Goal: Task Accomplishment & Management: Use online tool/utility

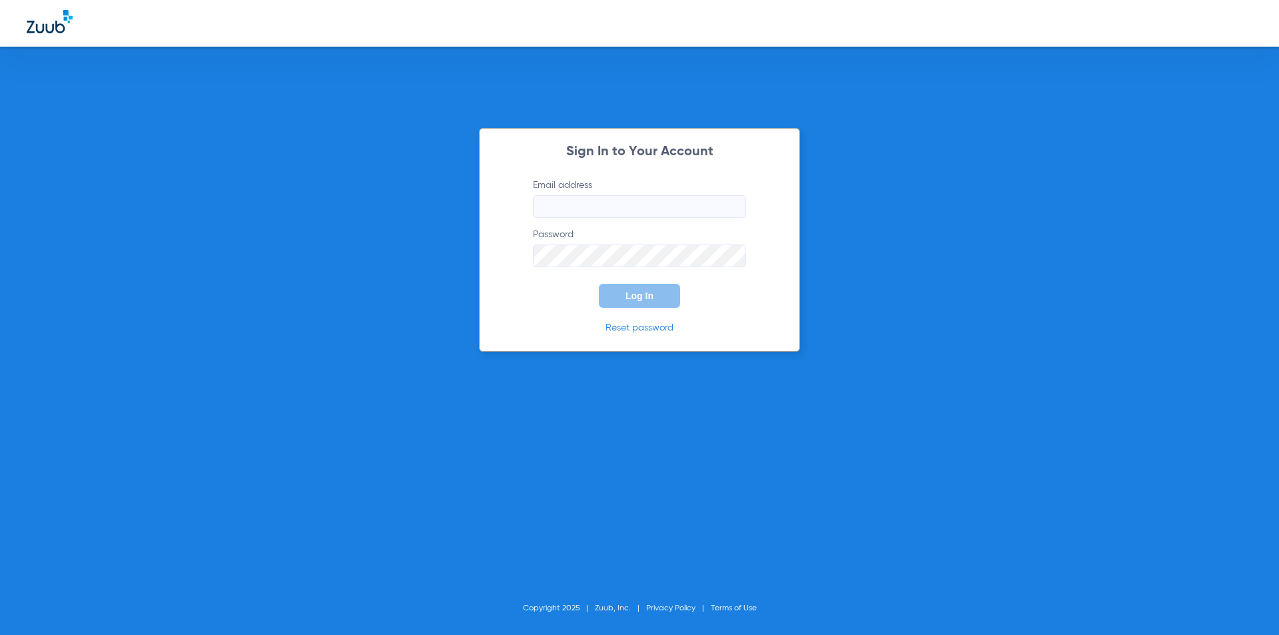
click at [563, 213] on input "Email address" at bounding box center [639, 206] width 213 height 23
type input "[EMAIL_ADDRESS][DOMAIN_NAME]"
click at [599, 284] on button "Log In" at bounding box center [639, 296] width 81 height 24
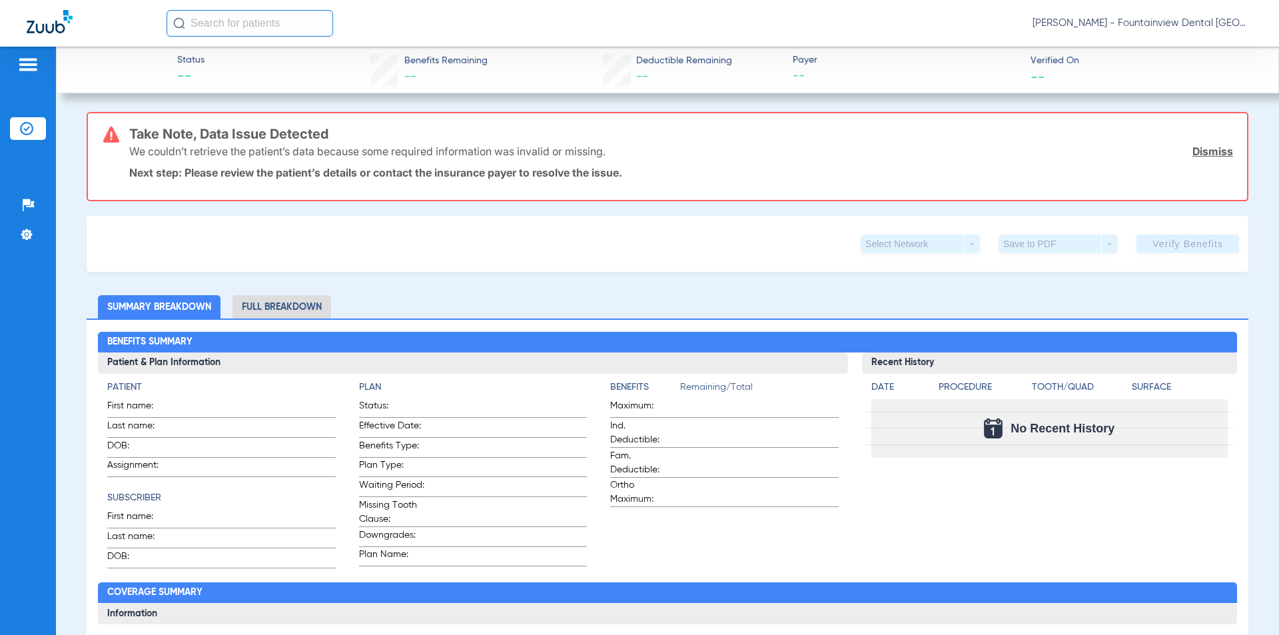
click at [1202, 154] on link "Dismiss" at bounding box center [1213, 151] width 41 height 13
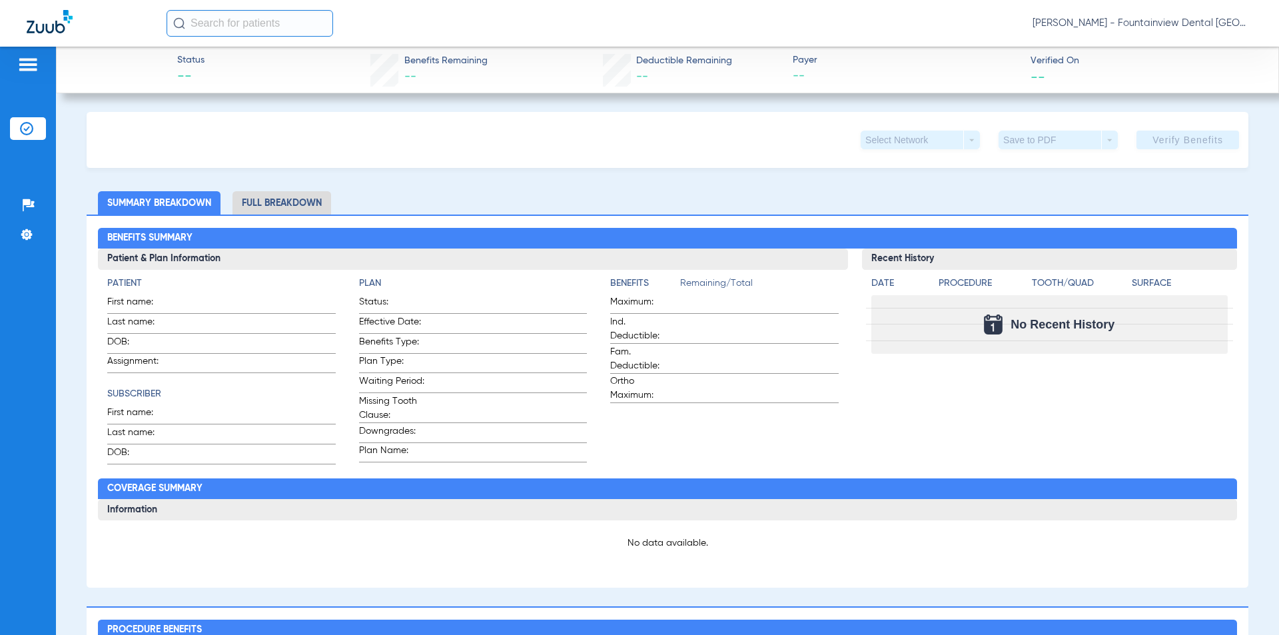
click at [38, 65] on img at bounding box center [27, 65] width 21 height 16
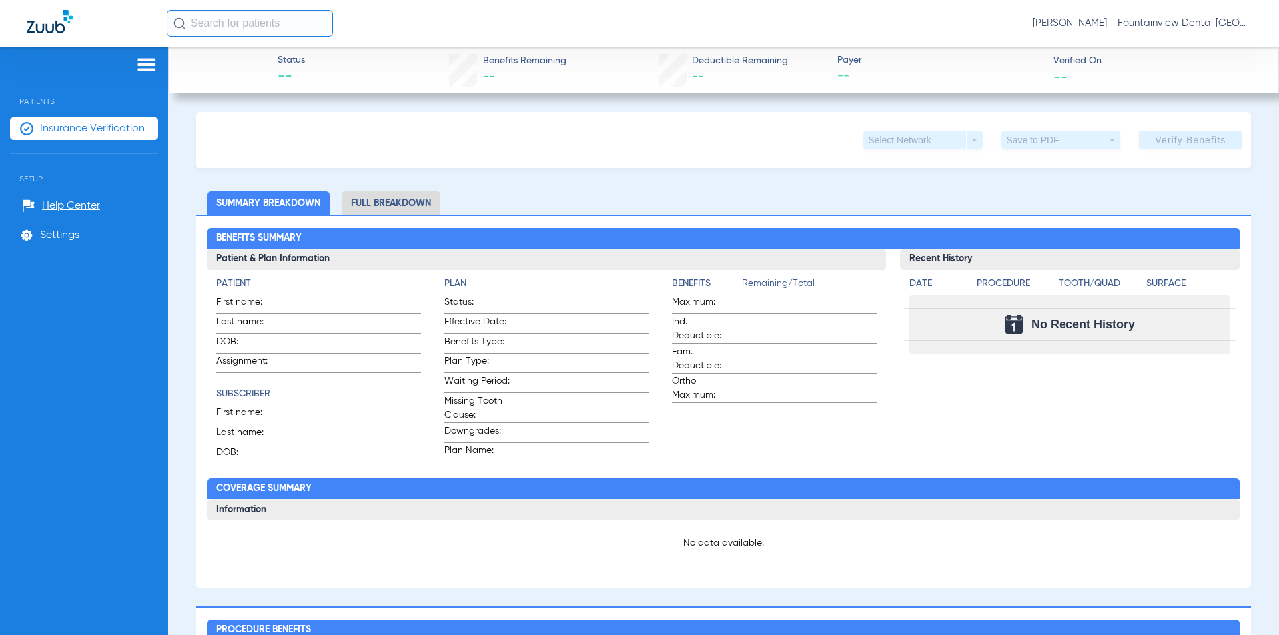
click at [149, 66] on img at bounding box center [146, 65] width 21 height 16
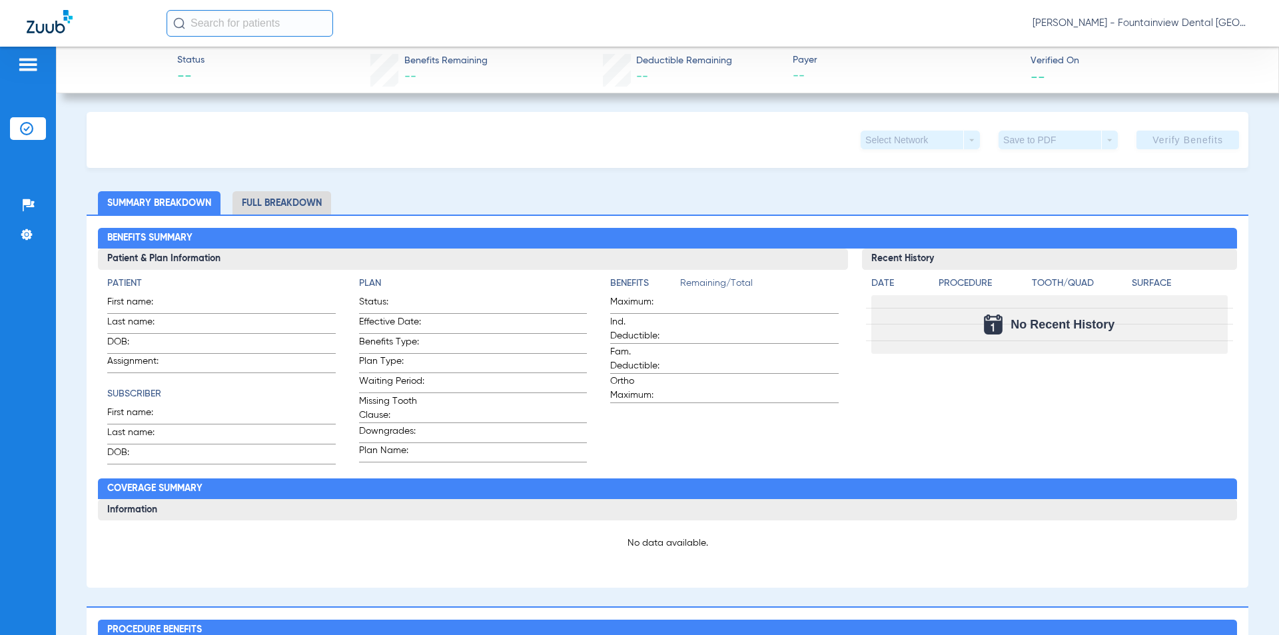
click at [36, 62] on img at bounding box center [27, 65] width 21 height 16
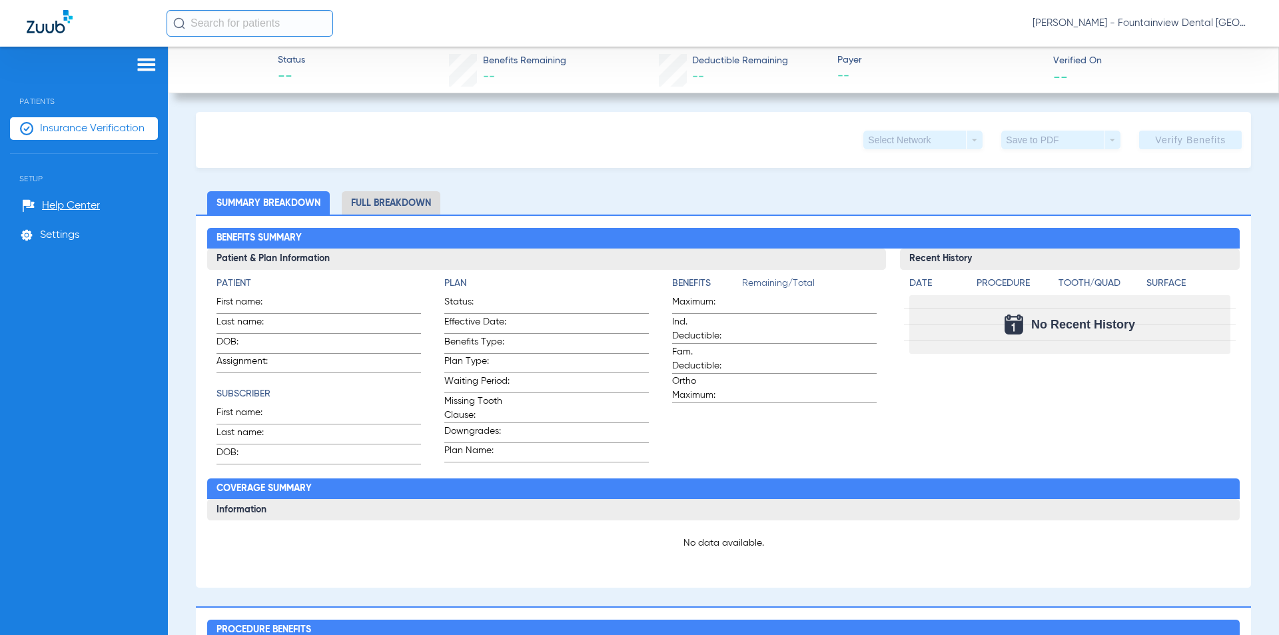
click at [85, 127] on span "Insurance Verification" at bounding box center [92, 128] width 105 height 13
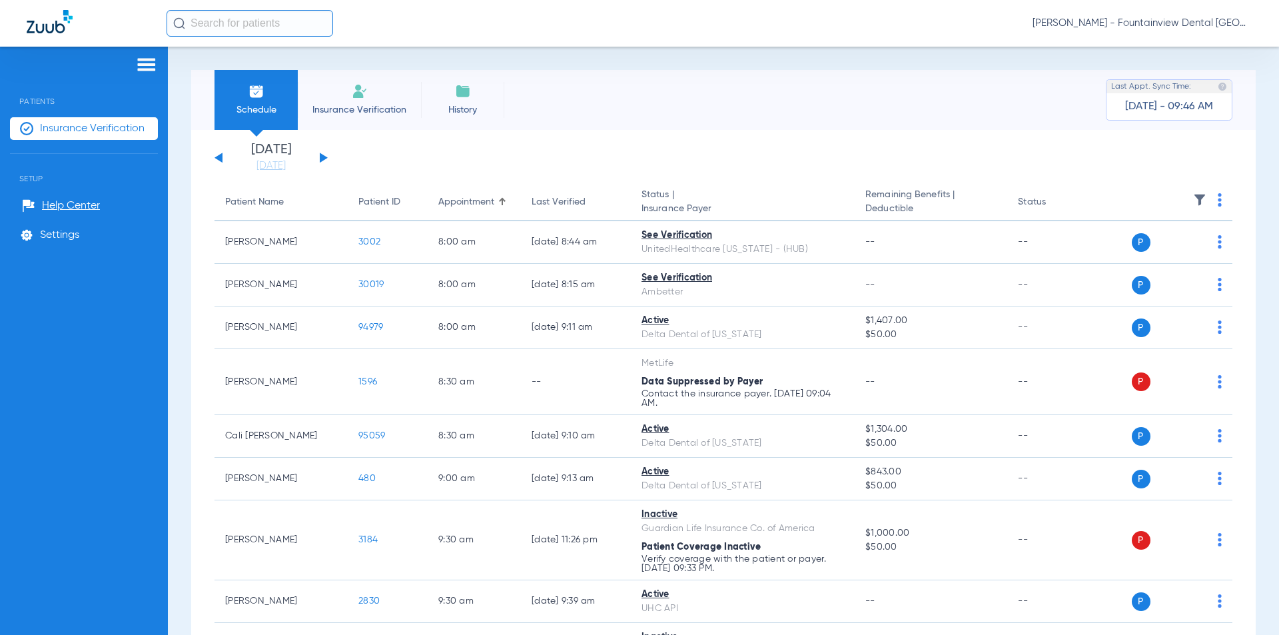
click at [324, 159] on button at bounding box center [324, 158] width 8 height 10
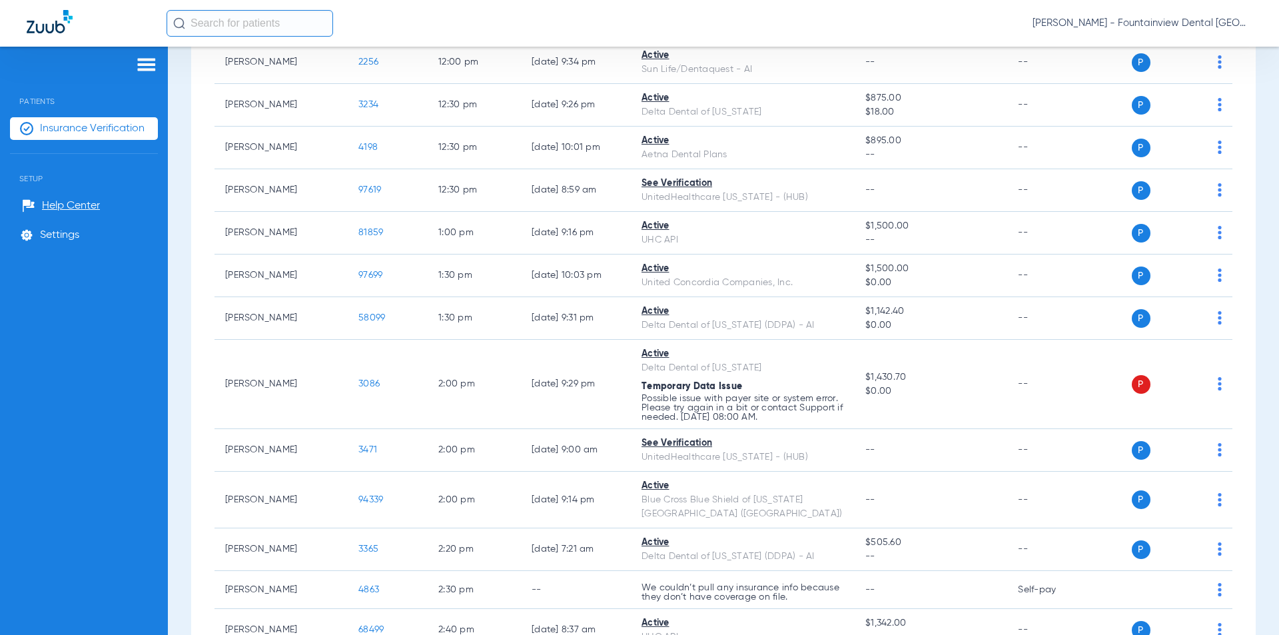
scroll to position [1066, 0]
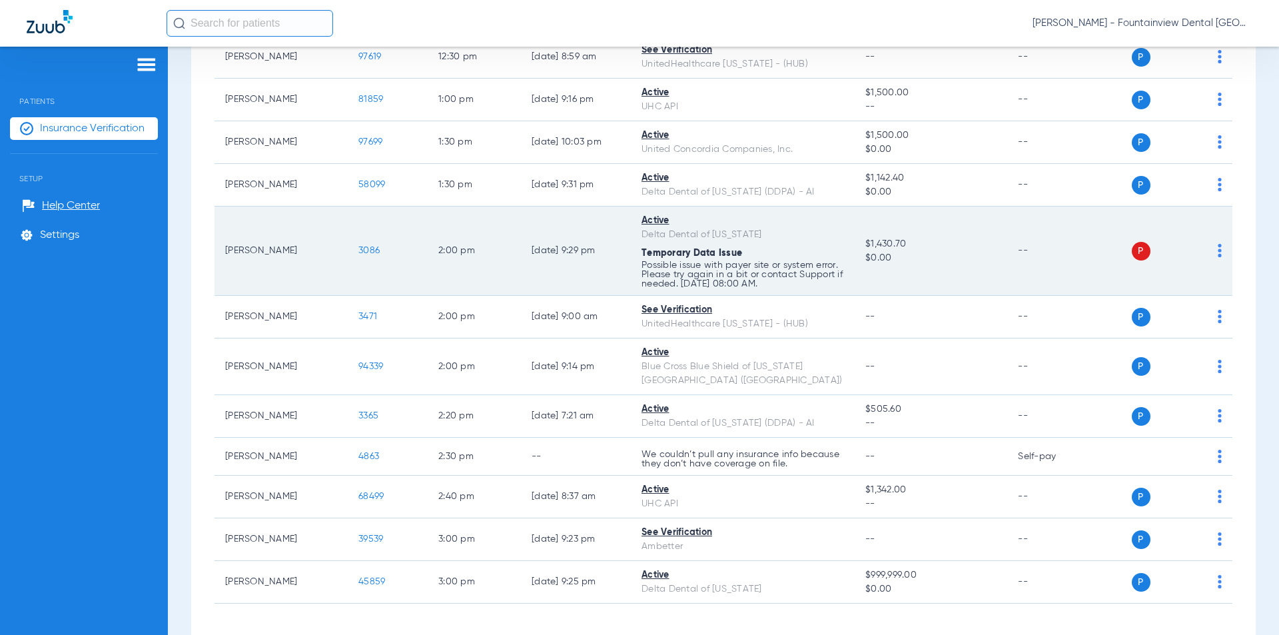
click at [1218, 244] on img at bounding box center [1220, 250] width 4 height 13
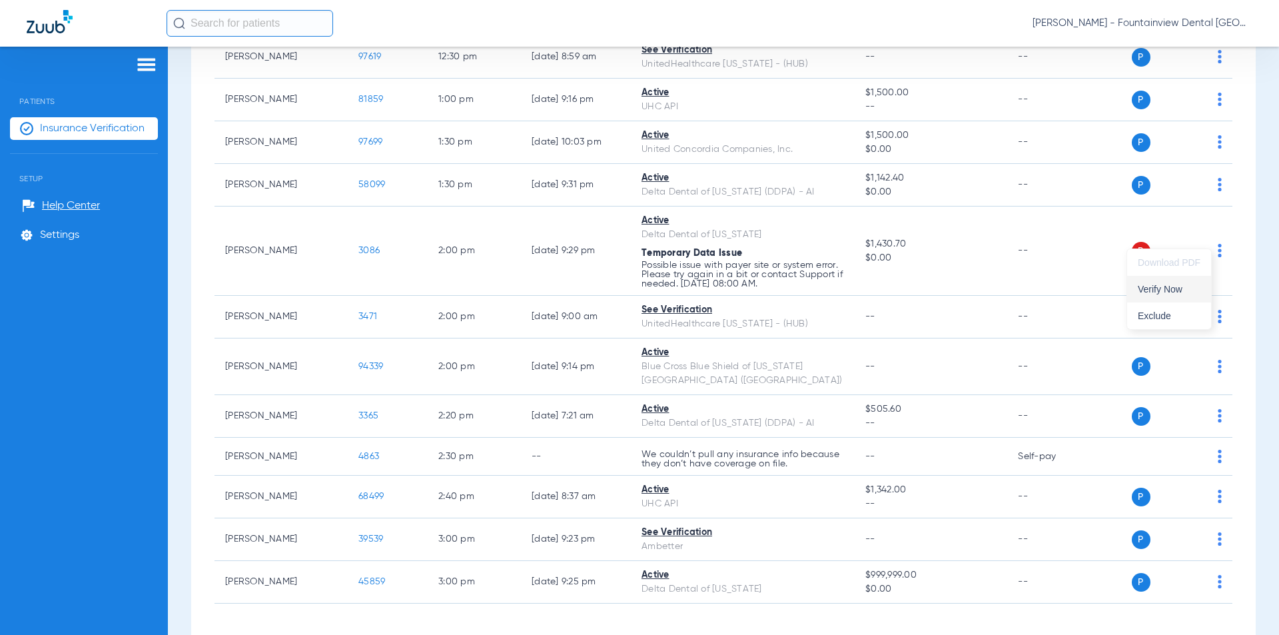
click at [1154, 288] on span "Verify Now" at bounding box center [1169, 289] width 63 height 9
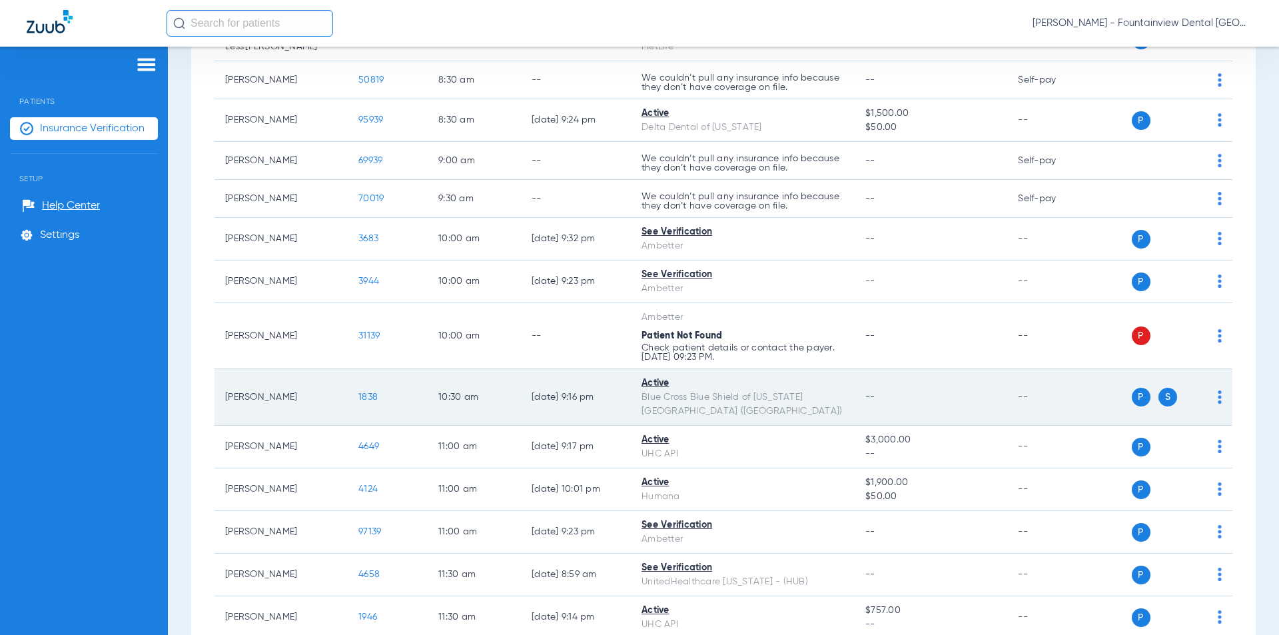
scroll to position [26, 0]
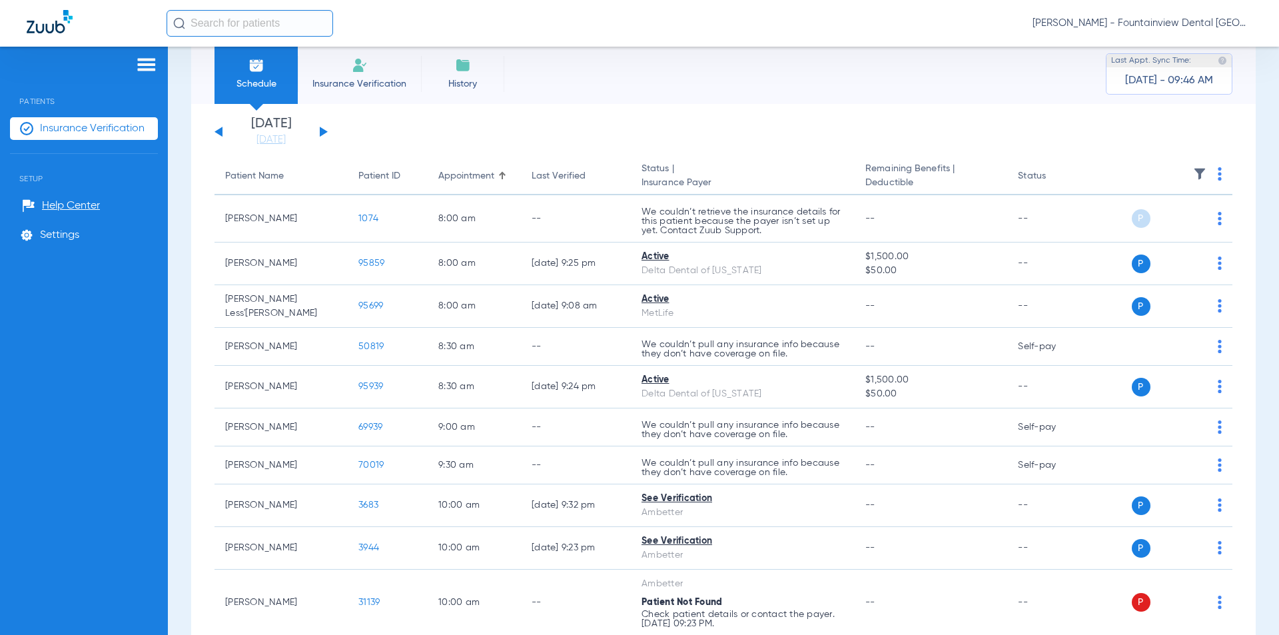
click at [327, 134] on div "[DATE] [DATE] [DATE] [DATE] [DATE] [DATE] [DATE] [DATE] [DATE] [DATE] [DATE] [D…" at bounding box center [271, 131] width 113 height 29
click at [324, 131] on button at bounding box center [324, 132] width 8 height 10
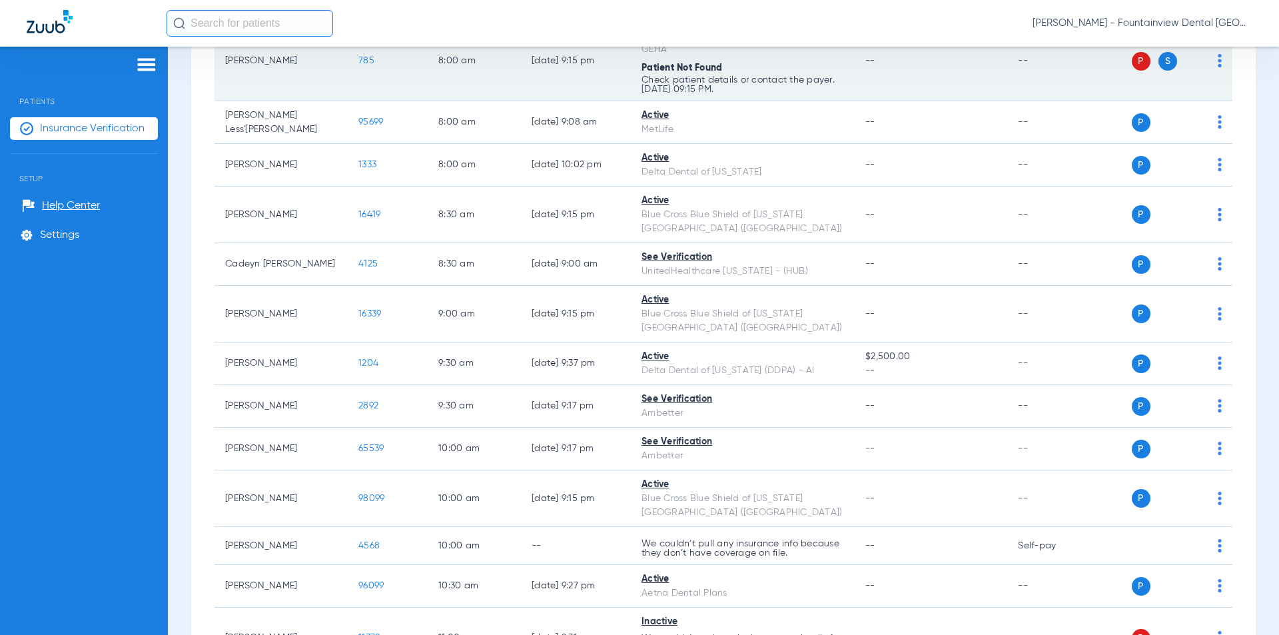
scroll to position [333, 0]
